Goal: Information Seeking & Learning: Check status

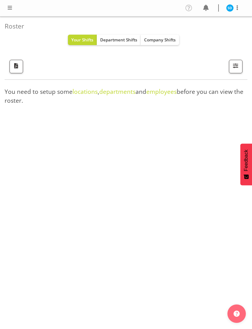
scroll to position [20, 0]
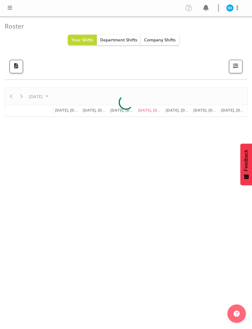
click at [162, 41] on span "Company Shifts" at bounding box center [160, 40] width 32 height 6
click at [167, 45] on button "Company Shifts" at bounding box center [160, 40] width 38 height 10
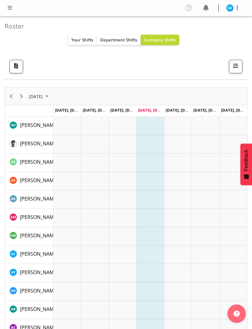
click at [233, 60] on button "button" at bounding box center [236, 67] width 14 height 14
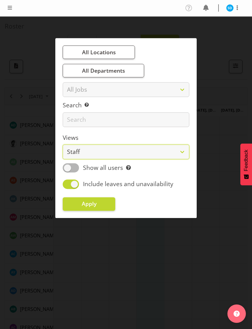
click at [80, 151] on select "Staff Role Shift - Horizontal Shift - Vertical Staff - Location" at bounding box center [126, 152] width 126 height 15
click at [86, 57] on button "All Locations" at bounding box center [99, 53] width 72 height 14
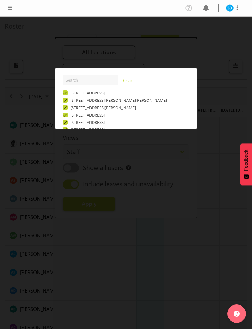
click at [33, 147] on div at bounding box center [126, 164] width 252 height 329
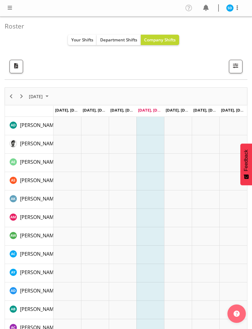
click at [82, 37] on span "Your Shifts" at bounding box center [82, 40] width 22 height 6
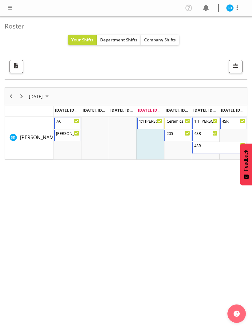
click at [155, 41] on span "Company Shifts" at bounding box center [160, 40] width 32 height 6
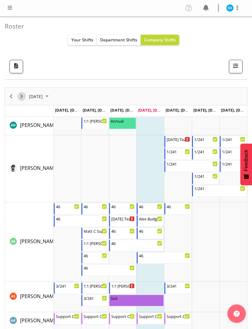
click at [22, 94] on span "Next" at bounding box center [21, 97] width 7 height 8
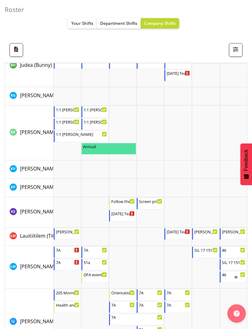
scroll to position [1853, 0]
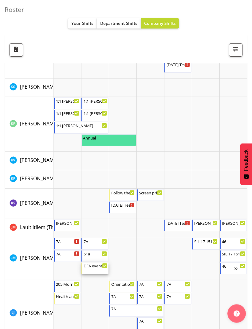
click at [93, 270] on div "DFA event 3:00 PM - 9:30 AM" at bounding box center [95, 269] width 24 height 12
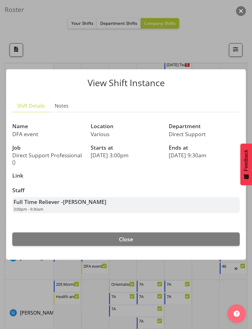
click at [35, 246] on button "Close" at bounding box center [125, 240] width 227 height 14
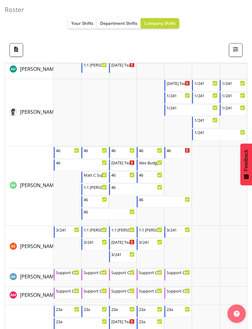
scroll to position [0, 0]
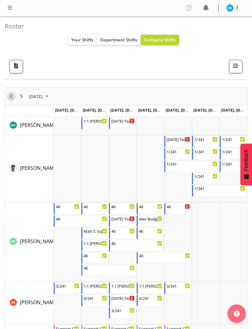
click at [13, 99] on span "Previous" at bounding box center [10, 97] width 7 height 8
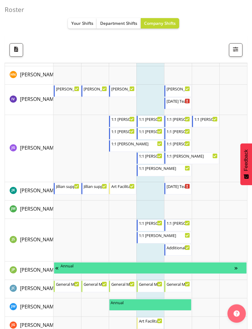
scroll to position [1444, 0]
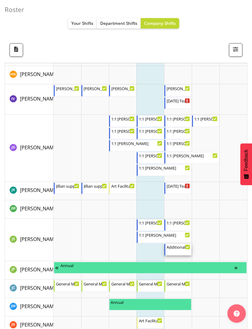
click at [183, 250] on div "Additional [PERSON_NAME] support 11:00 AM - 4:00 PM" at bounding box center [178, 250] width 24 height 12
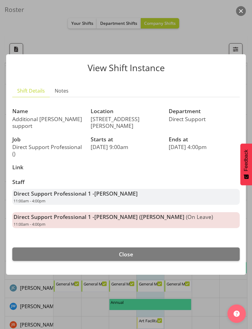
click at [132, 258] on span "Close" at bounding box center [126, 254] width 14 height 7
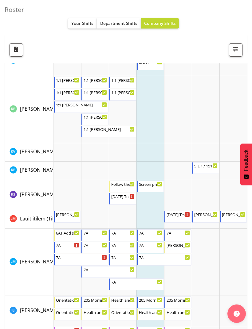
scroll to position [1782, 0]
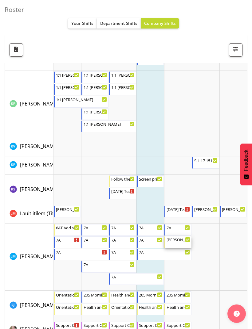
click at [177, 243] on div "[PERSON_NAME] Party - [PERSON_NAME] C support 4:30 PM - 8:00 PM" at bounding box center [178, 243] width 24 height 12
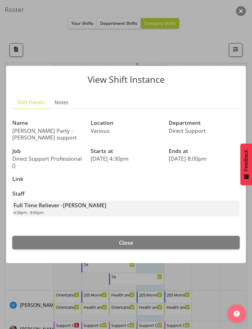
click at [74, 249] on button "Close" at bounding box center [125, 243] width 227 height 14
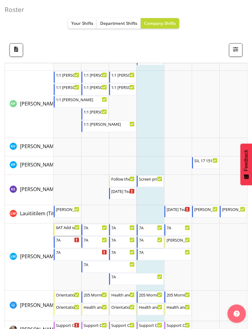
click at [64, 227] on div "6AT Add support" at bounding box center [68, 227] width 24 height 6
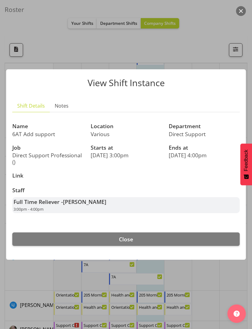
click at [59, 246] on button "Close" at bounding box center [125, 240] width 227 height 14
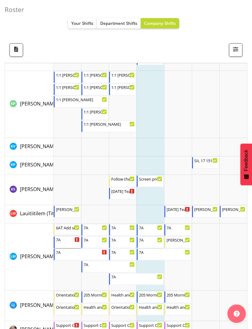
click at [68, 243] on div "Timeline Week of October 2, 2025" at bounding box center [68, 243] width 24 height 0
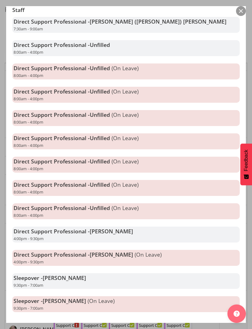
scroll to position [139, 0]
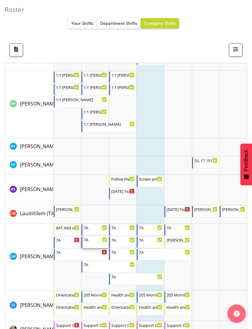
click at [91, 242] on div "7A 4:00 PM - 9:30 PM" at bounding box center [95, 243] width 24 height 12
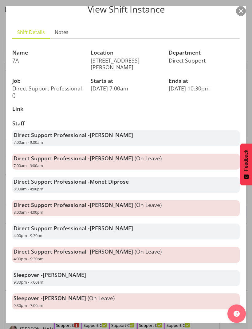
scroll to position [25, 0]
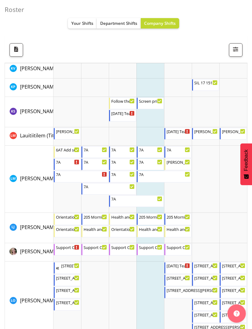
scroll to position [1861, 0]
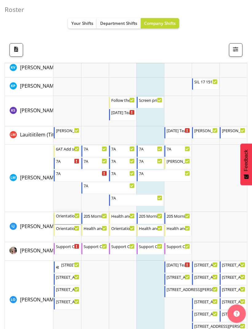
click at [63, 215] on div "Orientation 7a" at bounding box center [68, 216] width 24 height 6
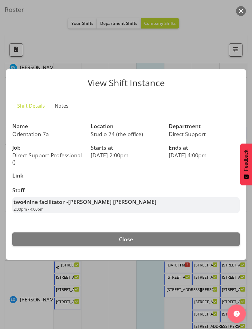
click at [52, 246] on button "Close" at bounding box center [125, 240] width 227 height 14
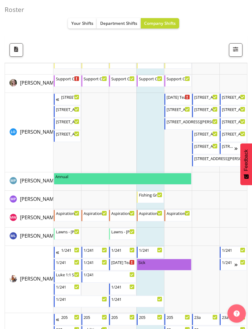
scroll to position [2029, 0]
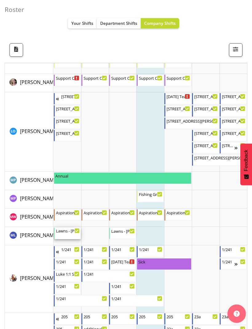
click at [68, 231] on div "Lawns - [PERSON_NAME]" at bounding box center [68, 231] width 24 height 6
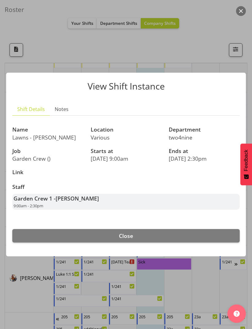
click at [50, 243] on button "Close" at bounding box center [125, 236] width 227 height 14
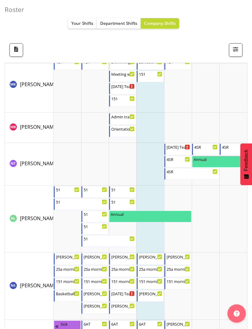
scroll to position [2401, 0]
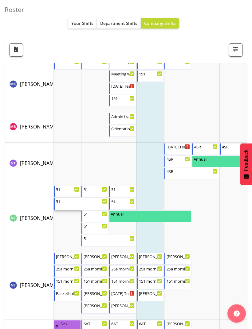
click at [64, 204] on div "51" at bounding box center [81, 202] width 51 height 6
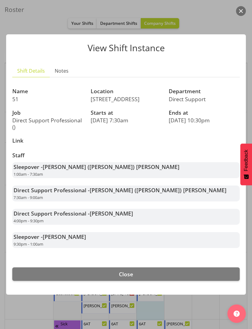
click at [82, 281] on button "Close" at bounding box center [125, 275] width 227 height 14
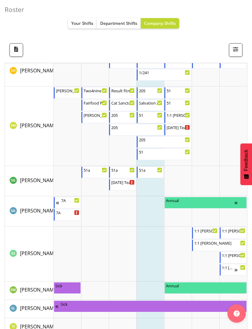
scroll to position [3074, 0]
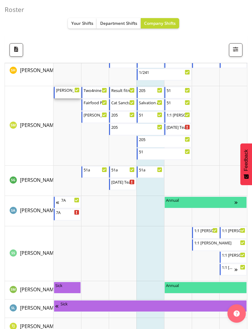
click at [71, 96] on div "[PERSON_NAME] 1:1 Support 11:00 AM - 4:00 PM" at bounding box center [68, 93] width 24 height 12
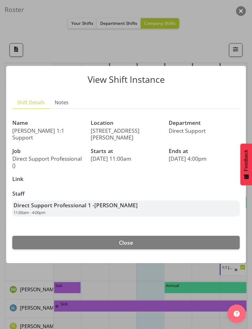
click at [101, 250] on button "Close" at bounding box center [125, 243] width 227 height 14
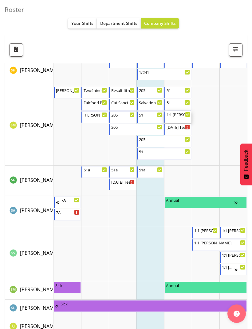
click at [171, 122] on div "1:1 [PERSON_NAME] support 11:00 AM - 3:00 PM" at bounding box center [178, 117] width 24 height 12
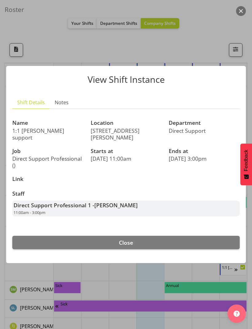
click at [41, 248] on button "Close" at bounding box center [125, 243] width 227 height 14
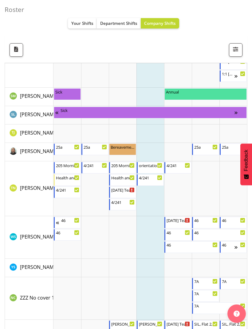
scroll to position [3305, 0]
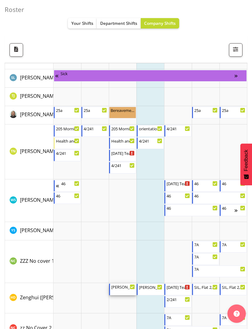
click at [116, 288] on div "[PERSON_NAME] Support" at bounding box center [123, 287] width 24 height 6
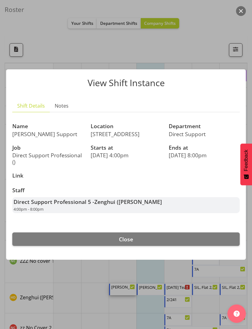
click at [58, 246] on button "Close" at bounding box center [125, 240] width 227 height 14
